Goal: Information Seeking & Learning: Understand process/instructions

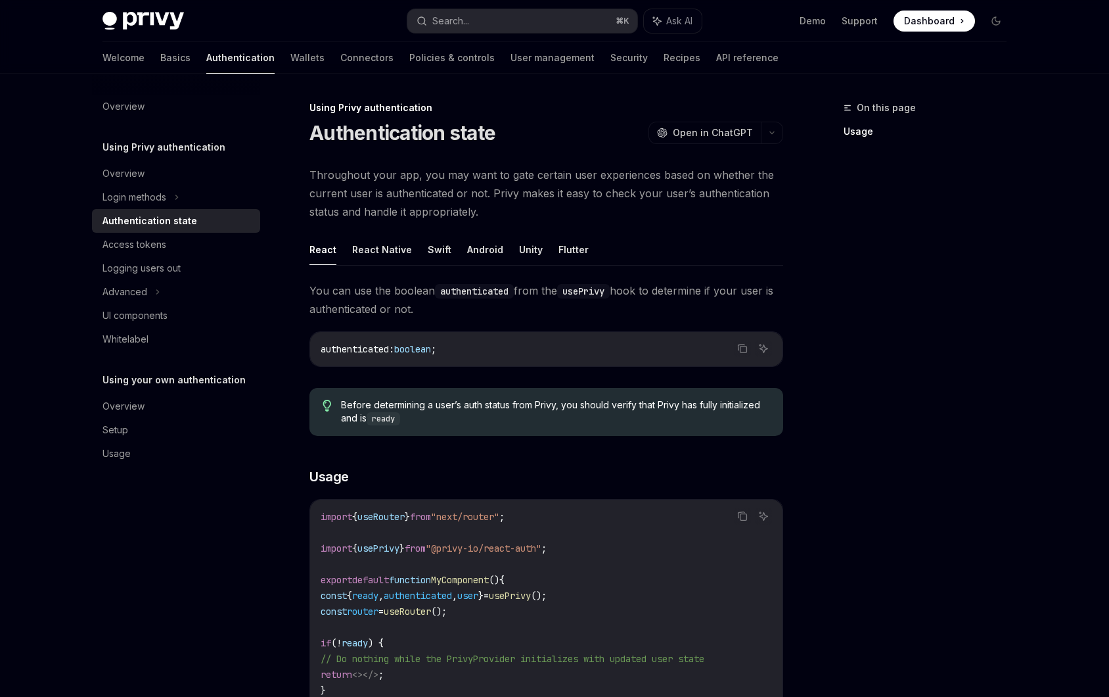
scroll to position [234, 0]
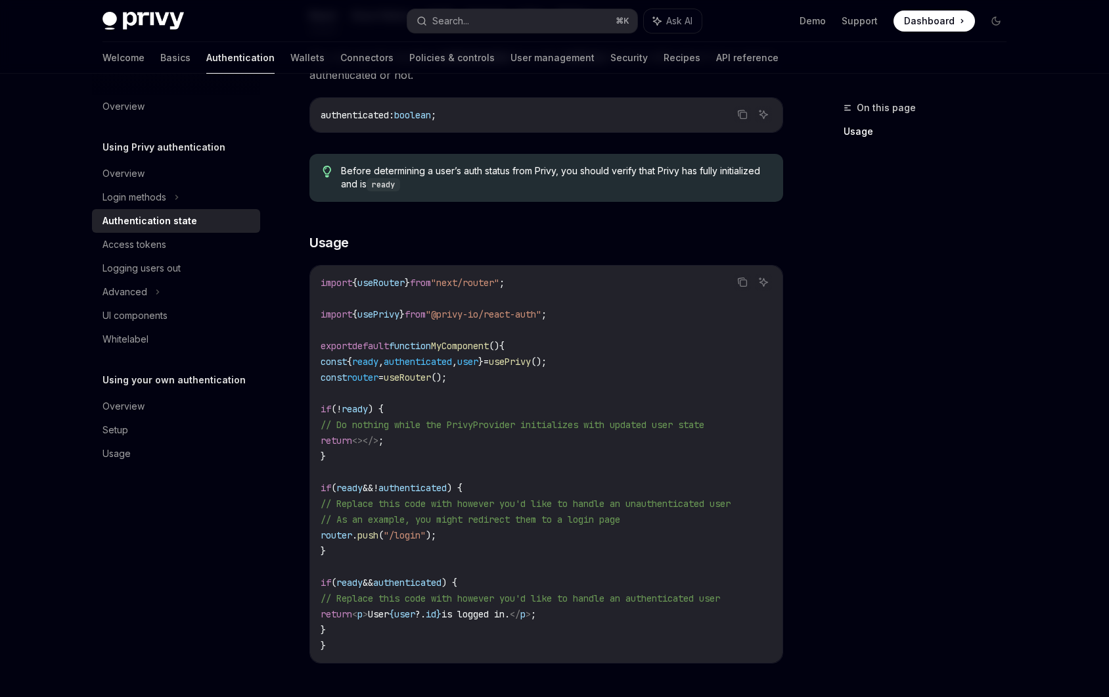
click at [428, 357] on span "authenticated" at bounding box center [418, 362] width 68 height 12
copy code "const { ready , authenticated , user } = usePrivy ();"
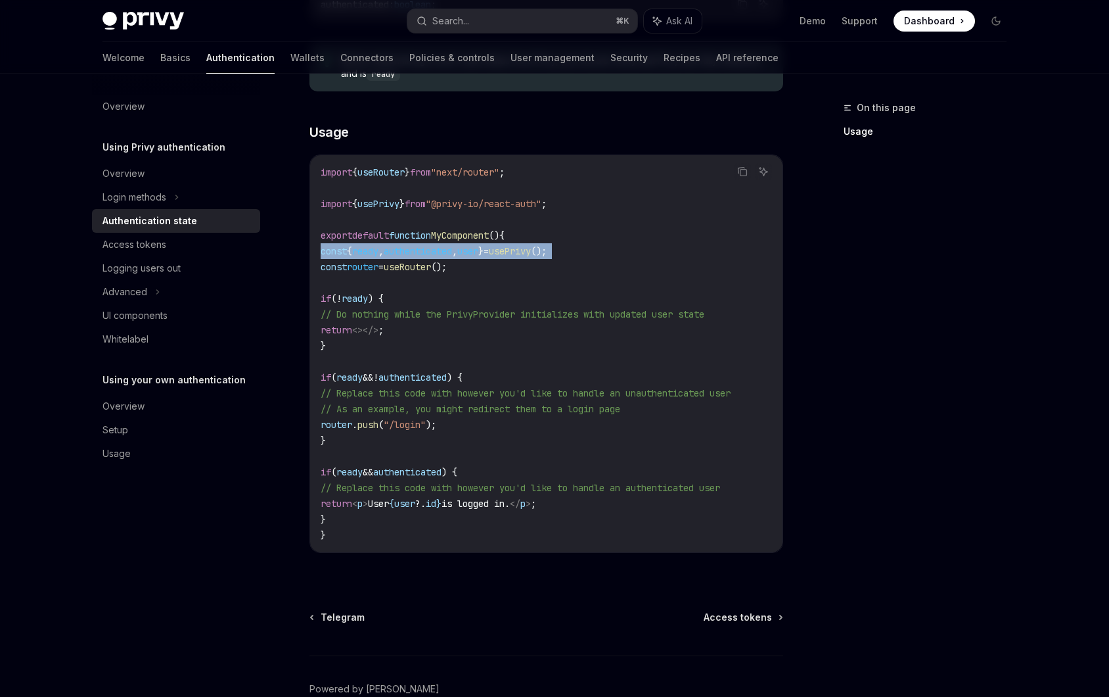
scroll to position [350, 0]
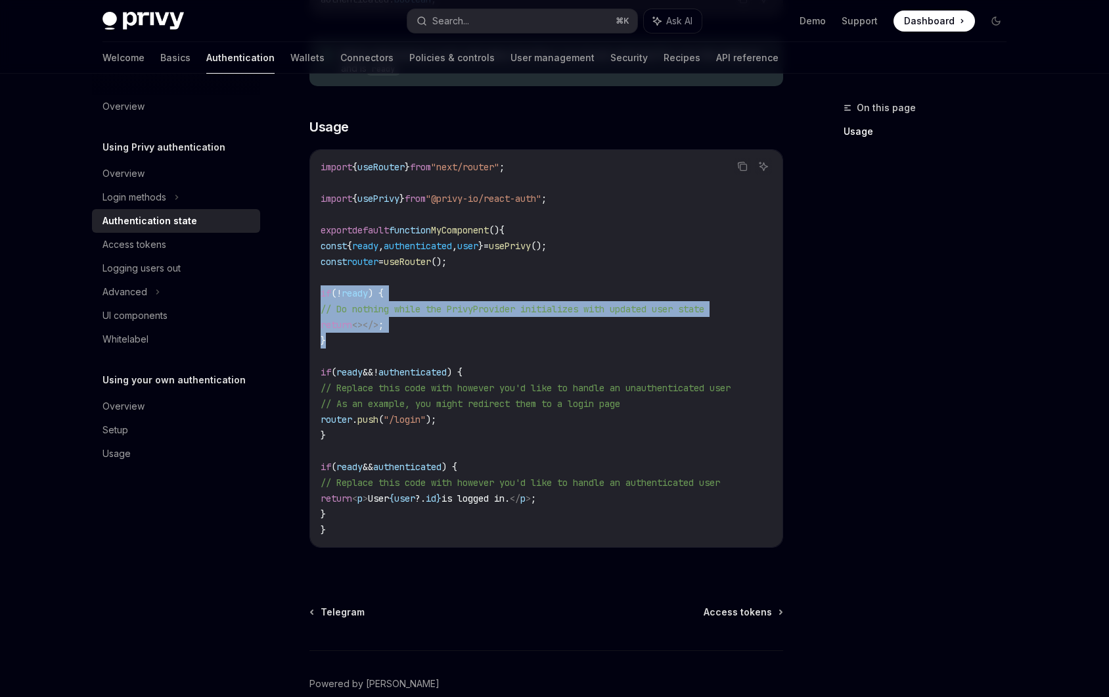
drag, startPoint x: 358, startPoint y: 338, endPoint x: 310, endPoint y: 294, distance: 64.6
click at [310, 294] on div "import { useRouter } from "next/router" ; import { usePrivy } from "@privy-io/r…" at bounding box center [546, 348] width 473 height 397
copy code "if ( ! ready ) { // Do nothing while the PrivyProvider initializes with updated…"
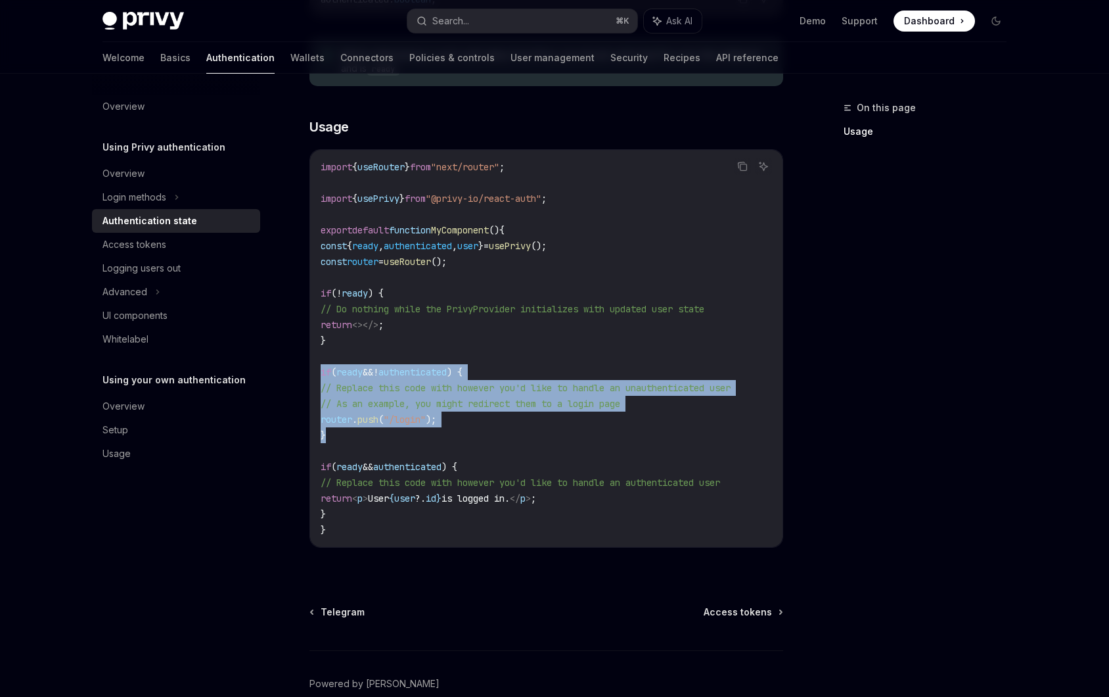
drag, startPoint x: 354, startPoint y: 442, endPoint x: 316, endPoint y: 373, distance: 78.8
click at [316, 373] on div "import { useRouter } from "next/router" ; import { usePrivy } from "@privy-io/r…" at bounding box center [546, 348] width 473 height 397
copy code "if ( ready && ! authenticated ) { // Replace this code with however you'd like …"
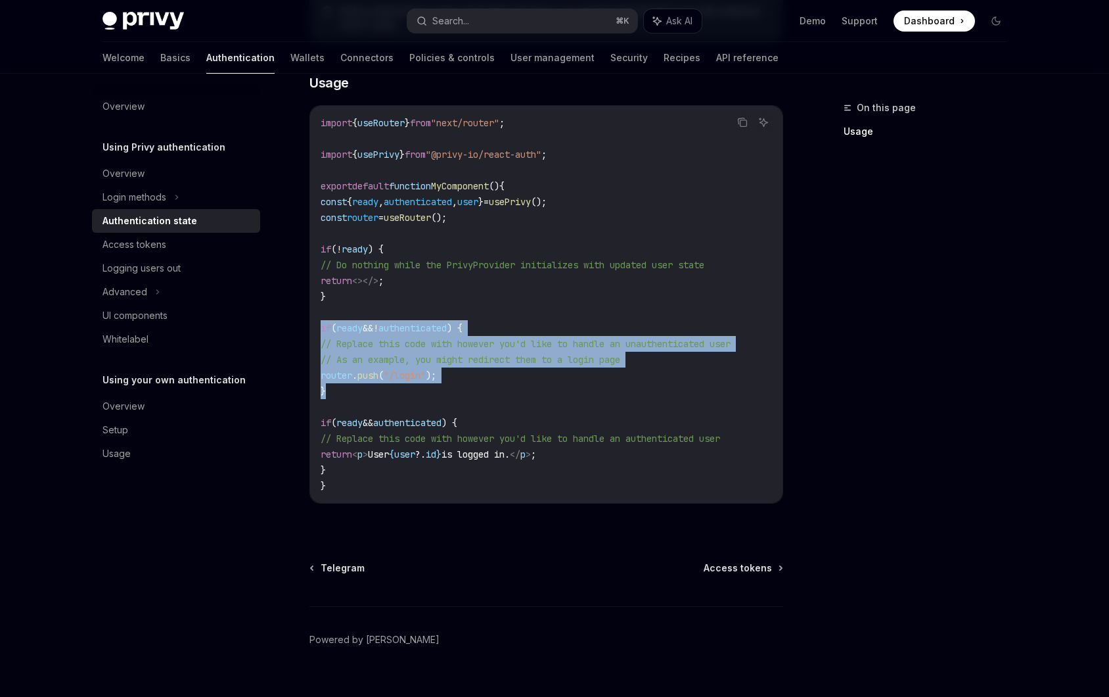
scroll to position [394, 0]
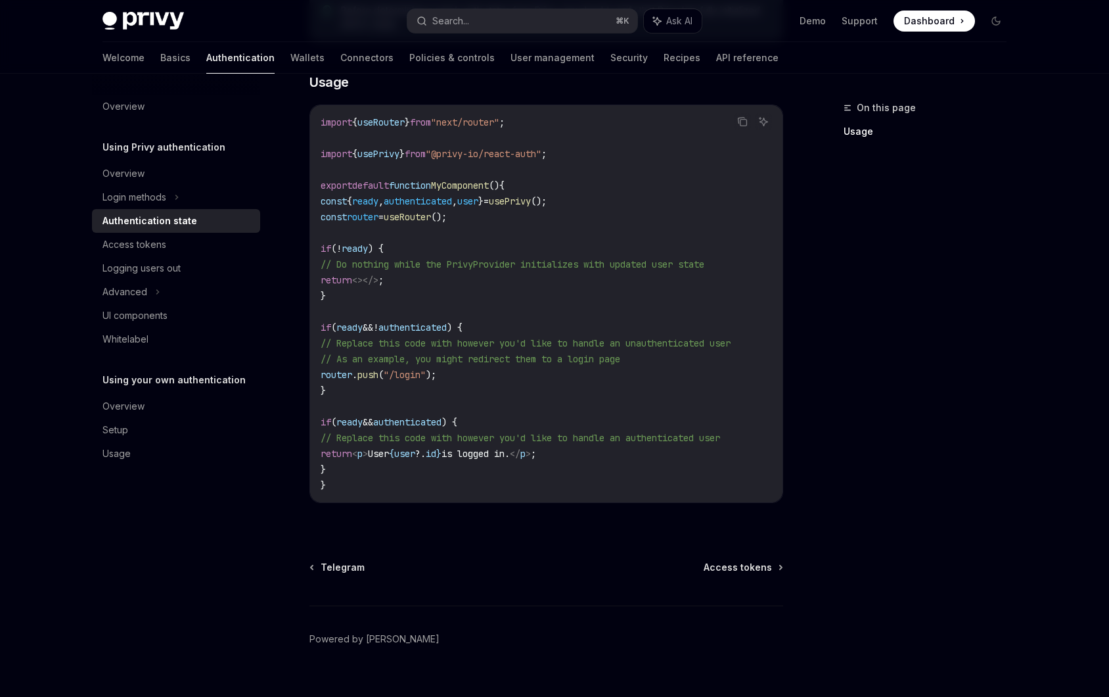
click at [384, 465] on code "import { useRouter } from "next/router" ; import { usePrivy } from "@privy-io/r…" at bounding box center [547, 303] width 452 height 379
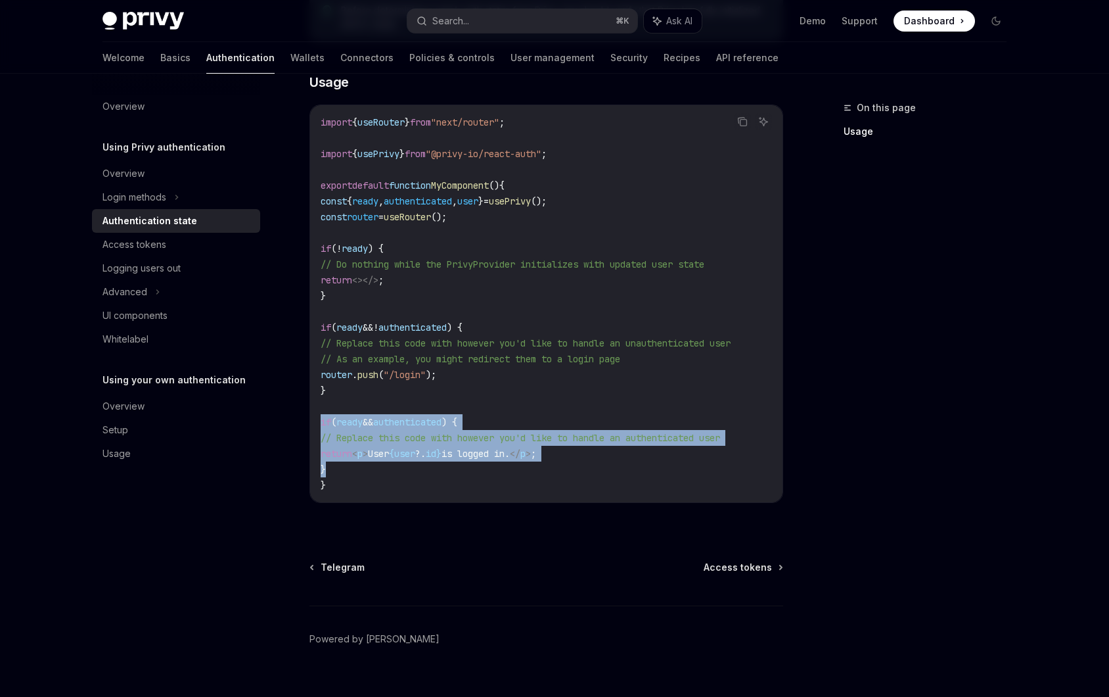
drag, startPoint x: 348, startPoint y: 470, endPoint x: 310, endPoint y: 421, distance: 61.9
click at [310, 421] on div "import { useRouter } from "next/router" ; import { usePrivy } from "@privy-io/r…" at bounding box center [546, 303] width 473 height 397
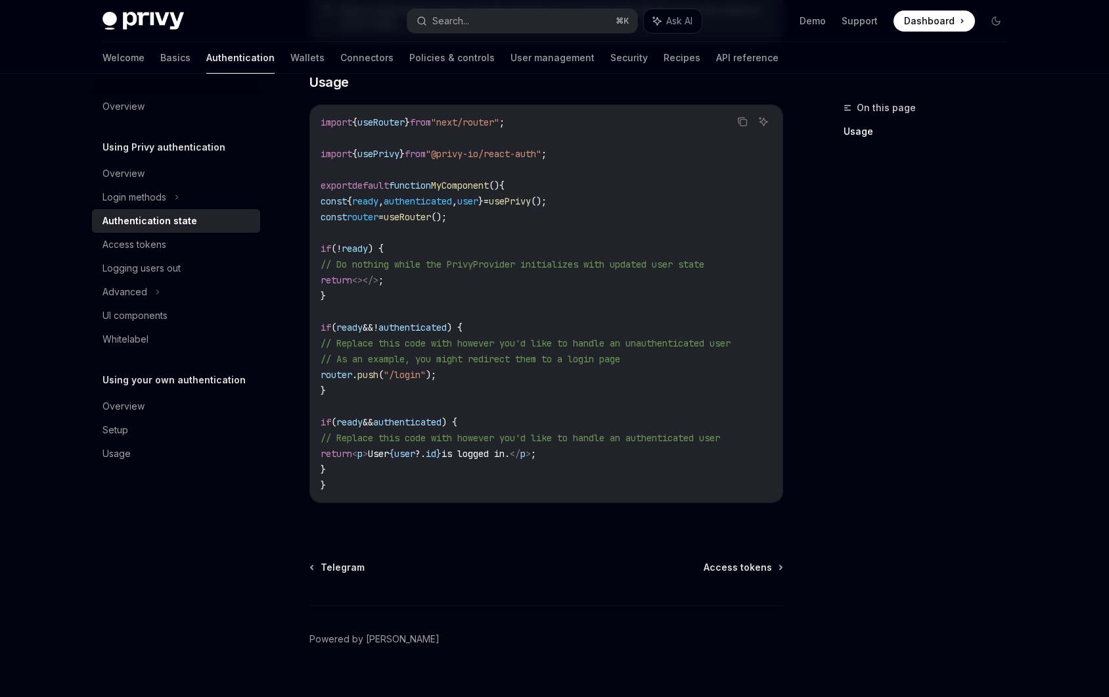
click at [373, 419] on span "&&" at bounding box center [368, 422] width 11 height 12
copy code "if ( ready && authenticated ) {"
click at [447, 326] on span "authenticated" at bounding box center [413, 327] width 68 height 12
